Goal: Task Accomplishment & Management: Use online tool/utility

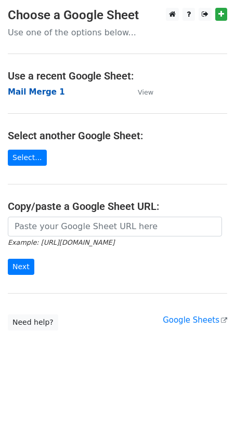
click at [34, 93] on strong "Mail Merge 1" at bounding box center [36, 91] width 57 height 9
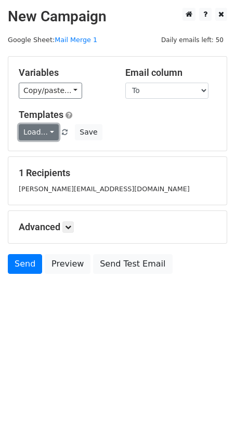
click at [48, 133] on link "Load..." at bounding box center [39, 132] width 40 height 16
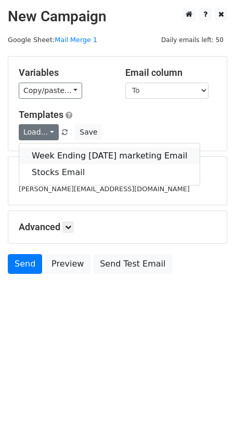
click at [54, 152] on link "Week Ending [DATE] marketing Email" at bounding box center [109, 156] width 180 height 17
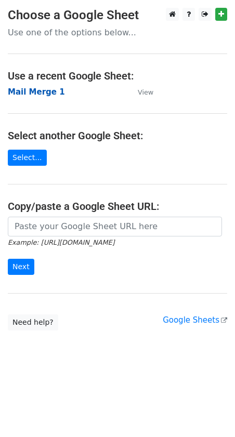
click at [25, 93] on strong "Mail Merge 1" at bounding box center [36, 91] width 57 height 9
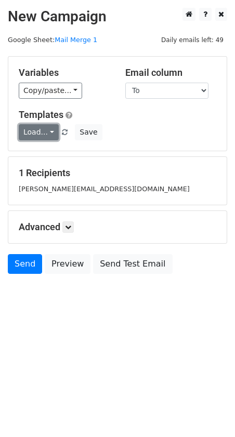
click at [48, 129] on link "Load..." at bounding box center [39, 132] width 40 height 16
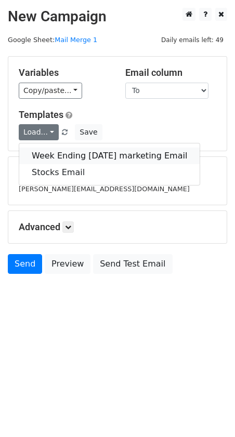
click at [50, 149] on link "Week Ending [DATE] marketing Email" at bounding box center [109, 156] width 180 height 17
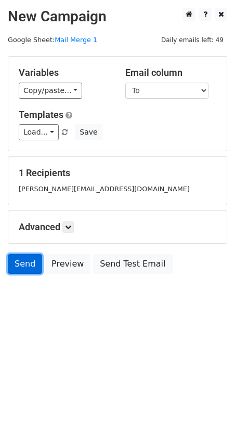
click at [26, 266] on link "Send" at bounding box center [25, 264] width 34 height 20
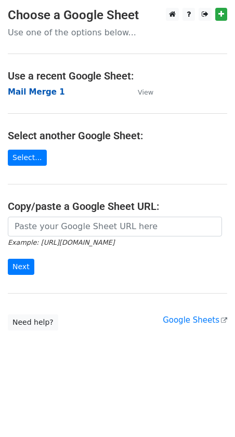
click at [24, 93] on strong "Mail Merge 1" at bounding box center [36, 91] width 57 height 9
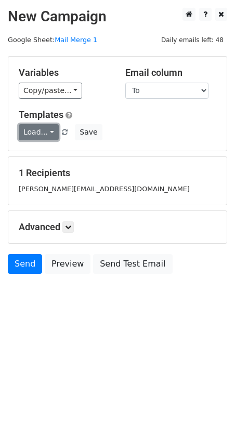
click at [48, 134] on link "Load..." at bounding box center [39, 132] width 40 height 16
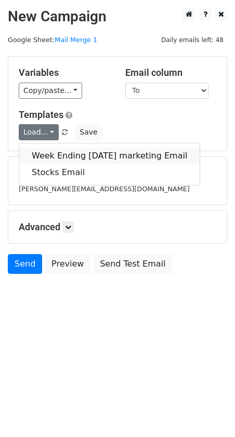
click at [49, 153] on link "Week Ending [DATE] marketing Email" at bounding box center [109, 156] width 180 height 17
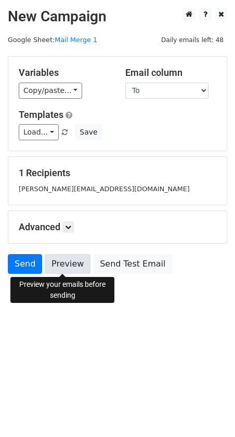
click at [71, 265] on link "Preview" at bounding box center [68, 264] width 46 height 20
